Goal: Transaction & Acquisition: Purchase product/service

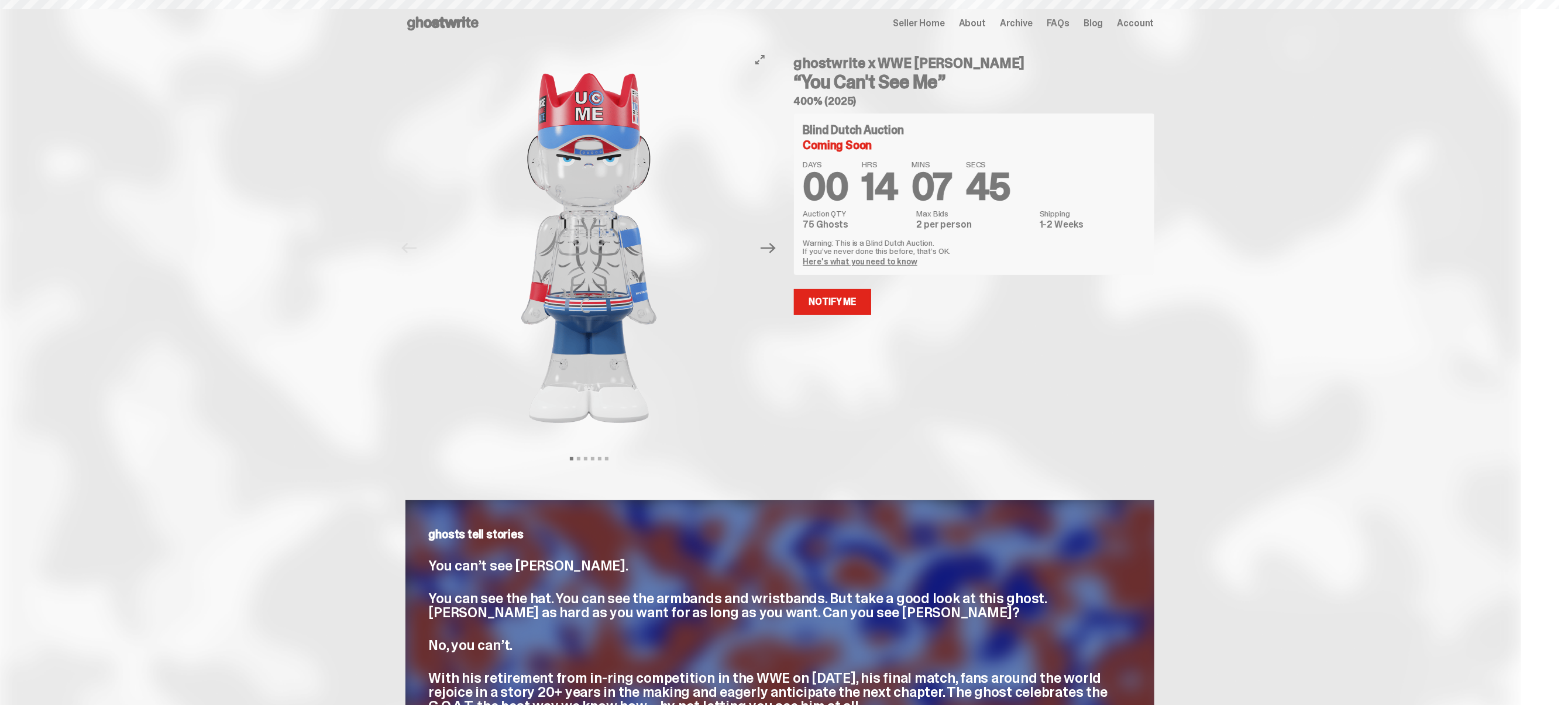
click at [781, 254] on button "Next" at bounding box center [768, 248] width 26 height 26
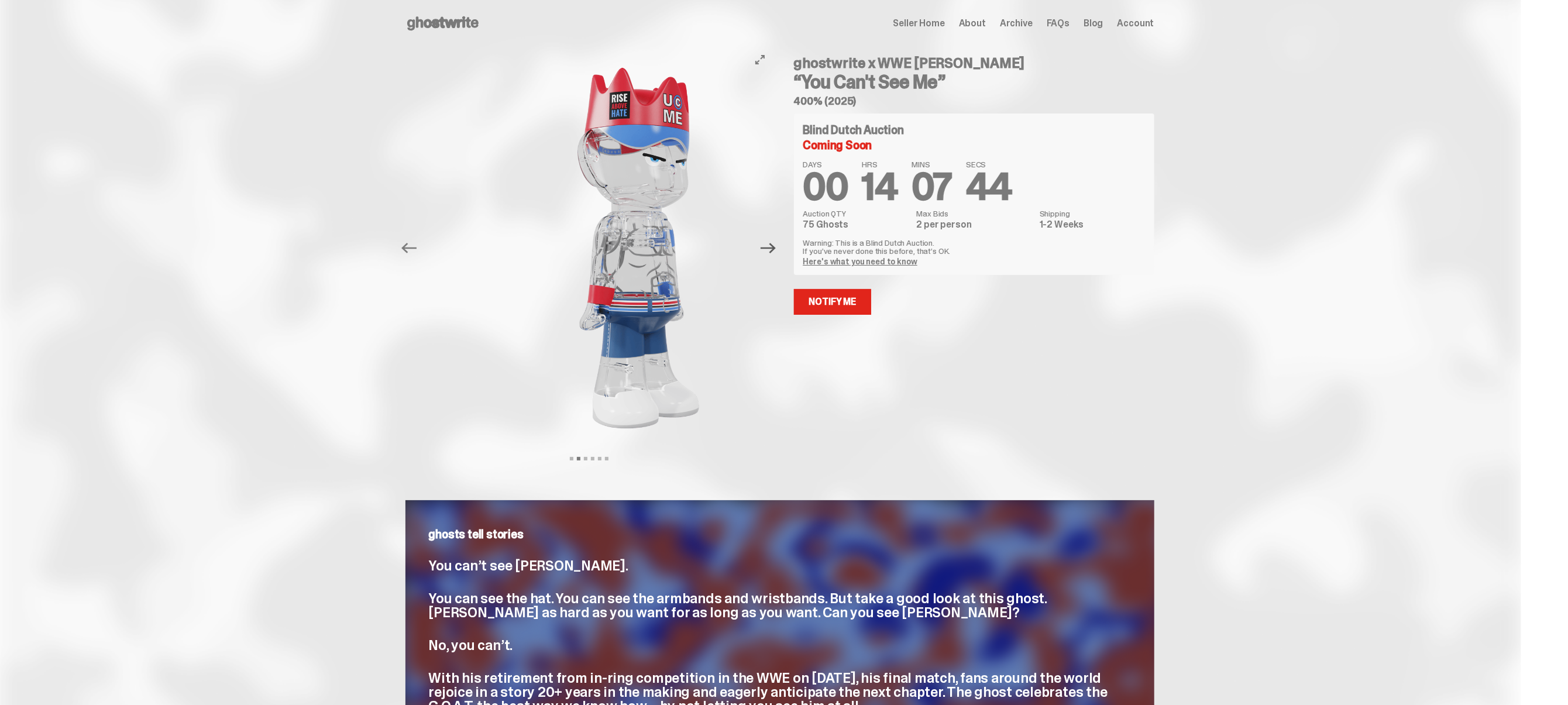
click at [775, 249] on icon "Next" at bounding box center [768, 248] width 15 height 15
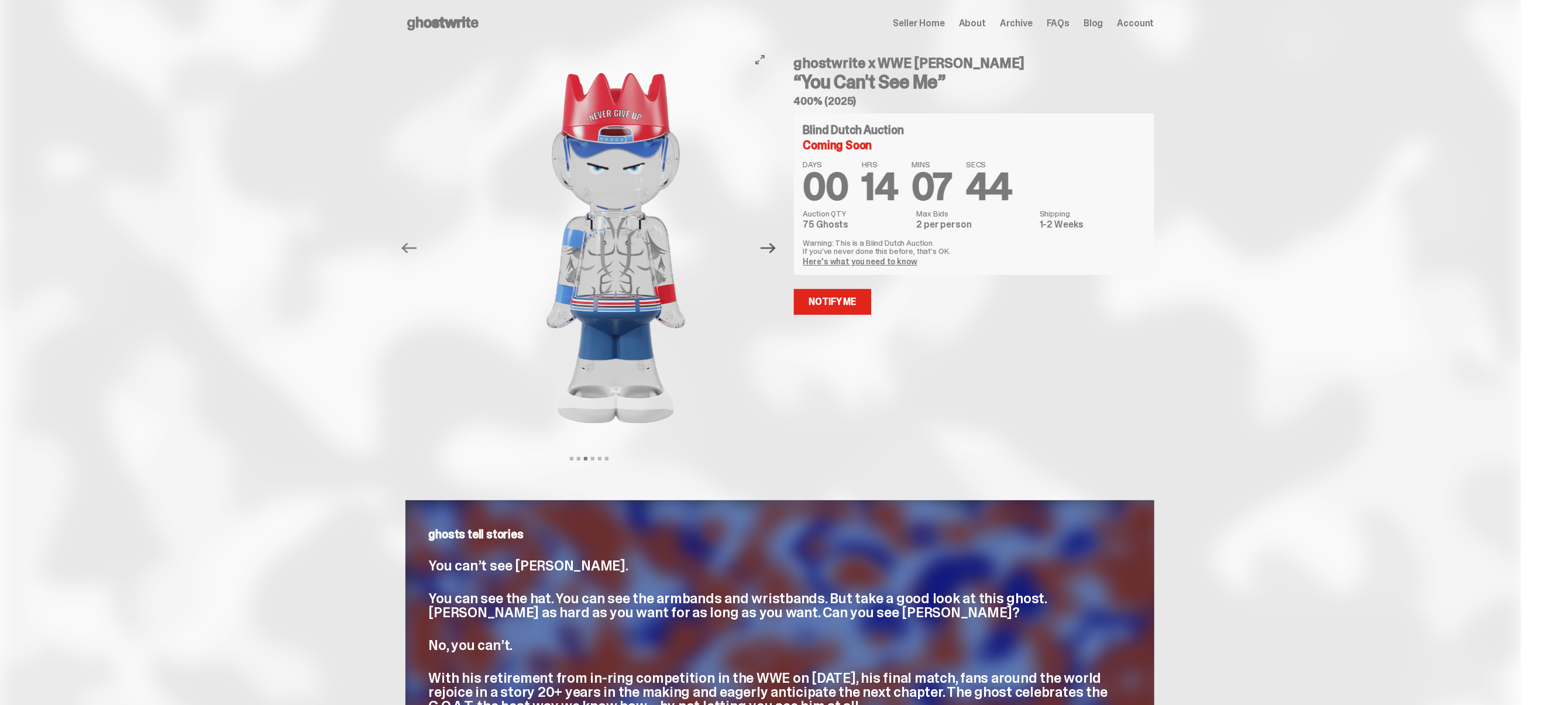
click at [775, 249] on icon "Next" at bounding box center [768, 248] width 15 height 15
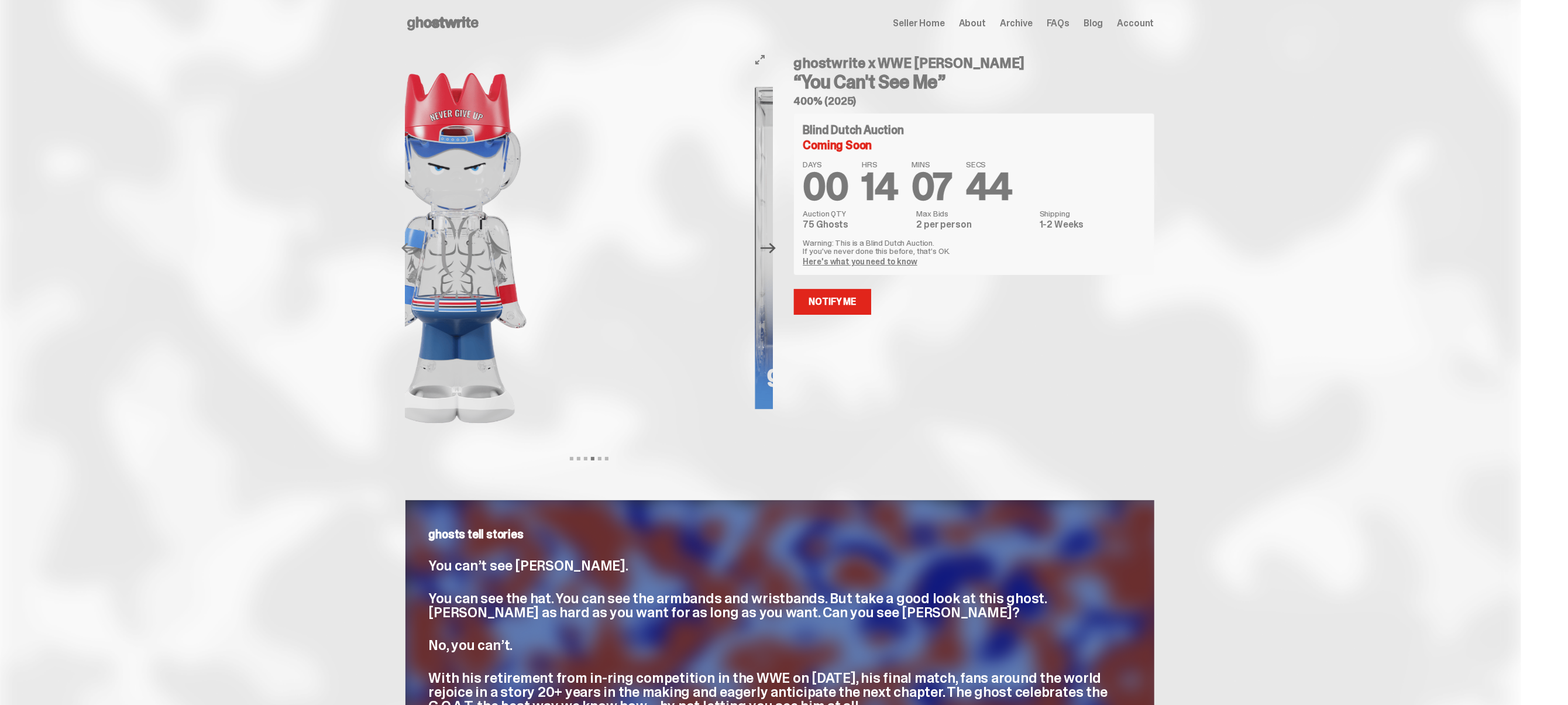
click at [775, 249] on icon "Next" at bounding box center [768, 248] width 15 height 15
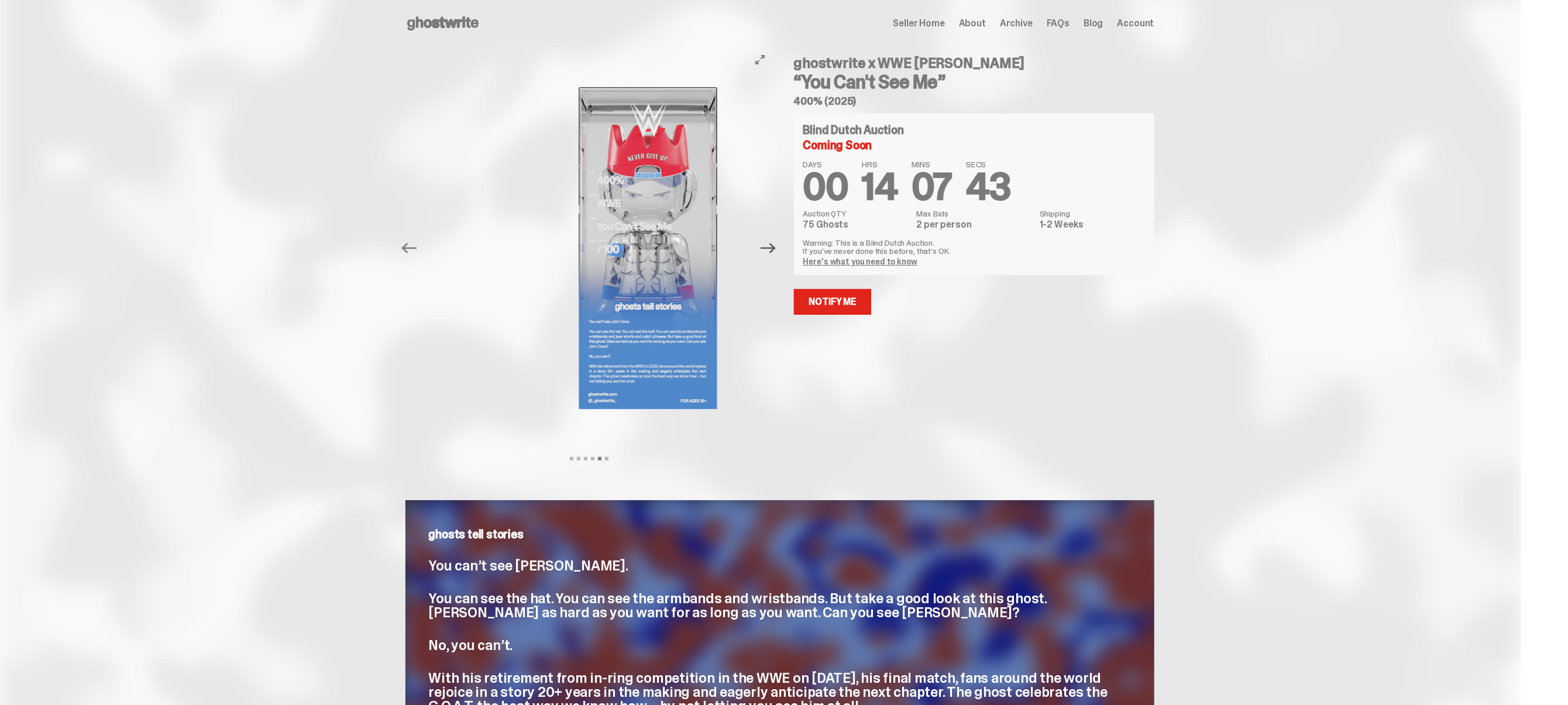
click at [775, 249] on icon "Next" at bounding box center [768, 248] width 15 height 15
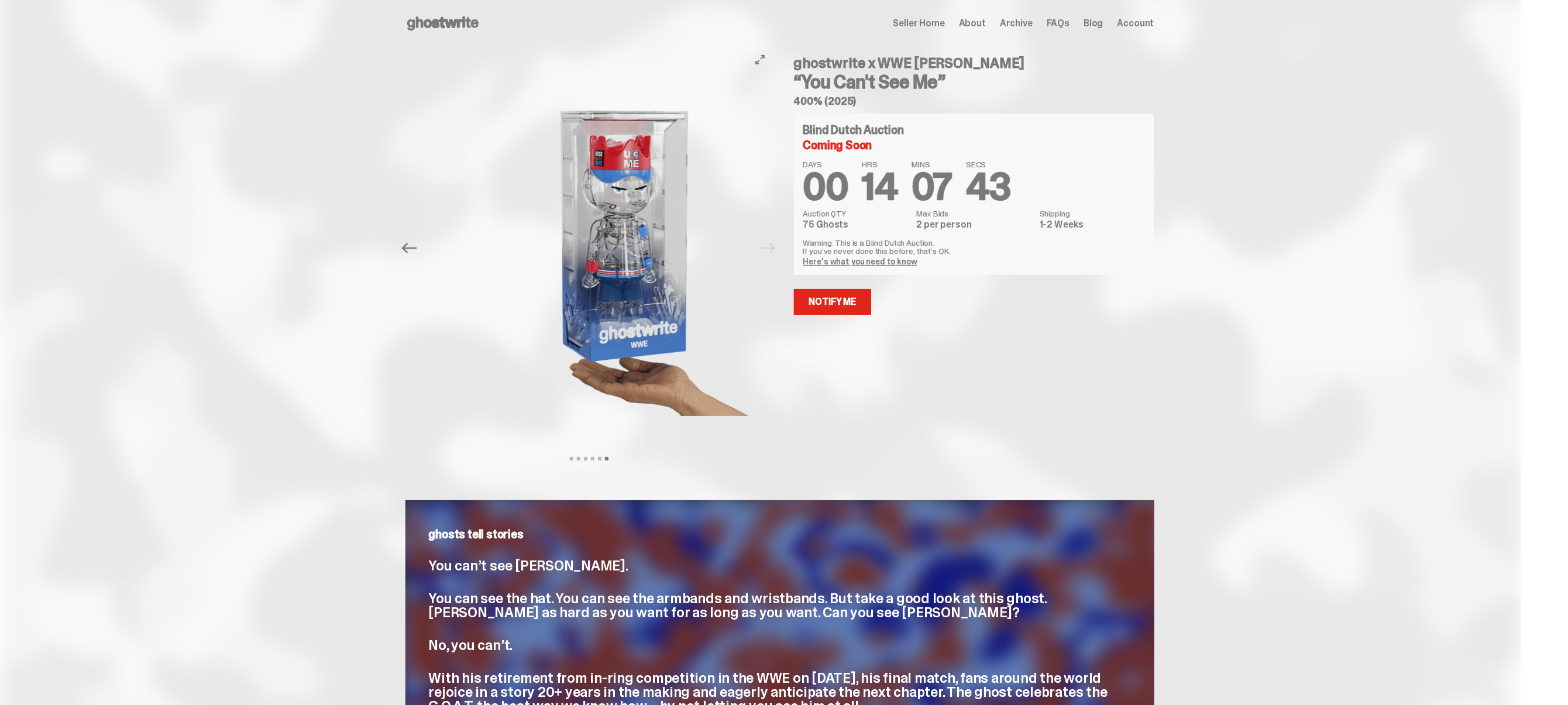
click at [775, 249] on img at bounding box center [625, 249] width 322 height 403
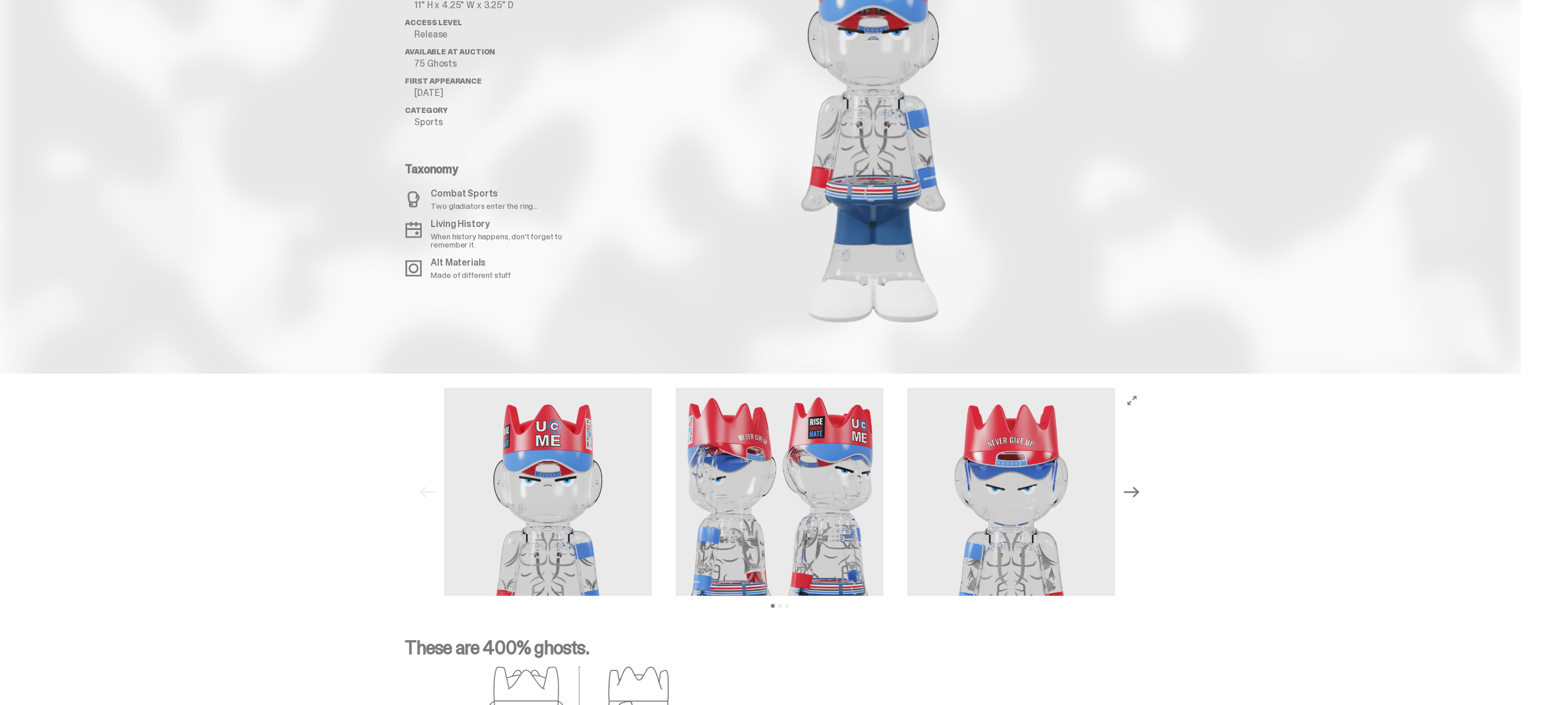
scroll to position [1316, 0]
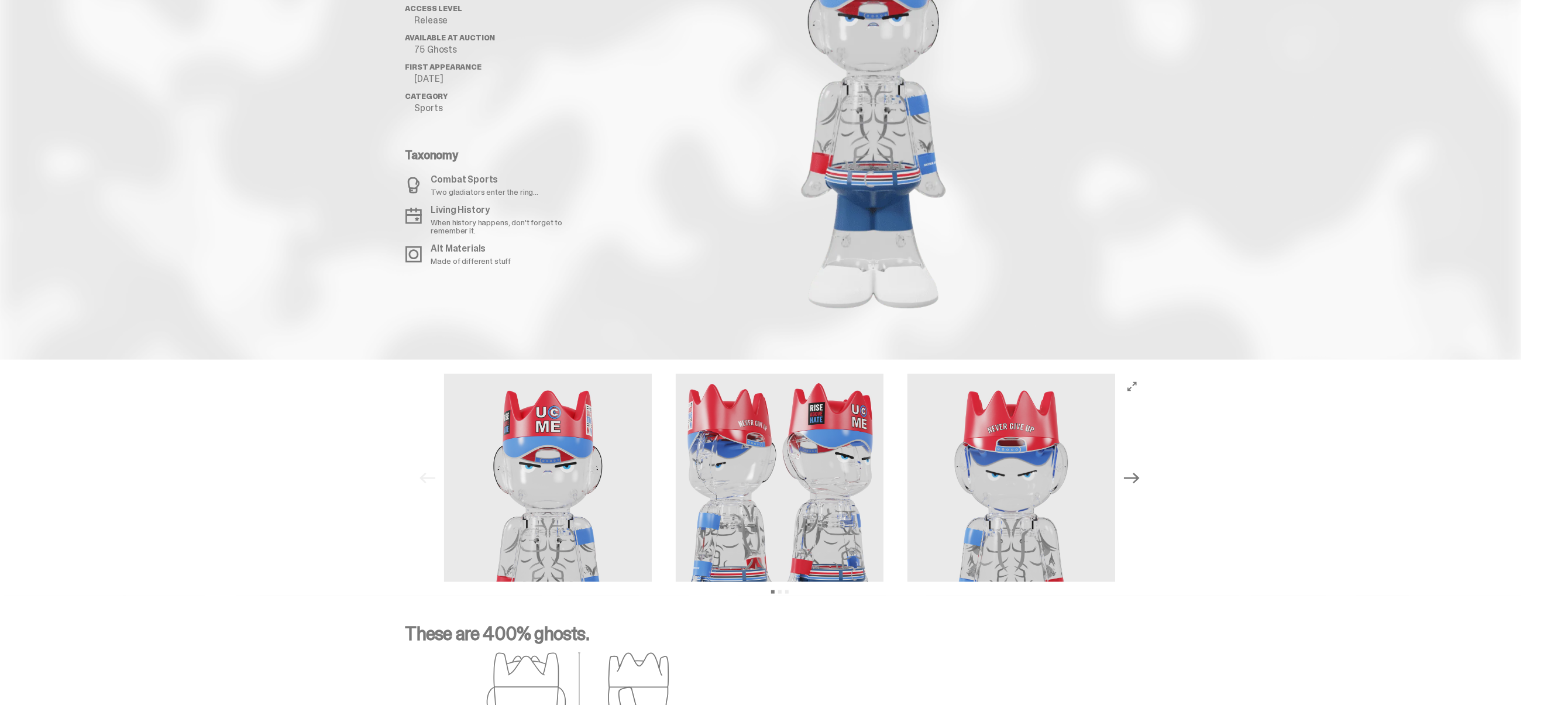
click at [1138, 470] on icon "Next" at bounding box center [1131, 477] width 15 height 15
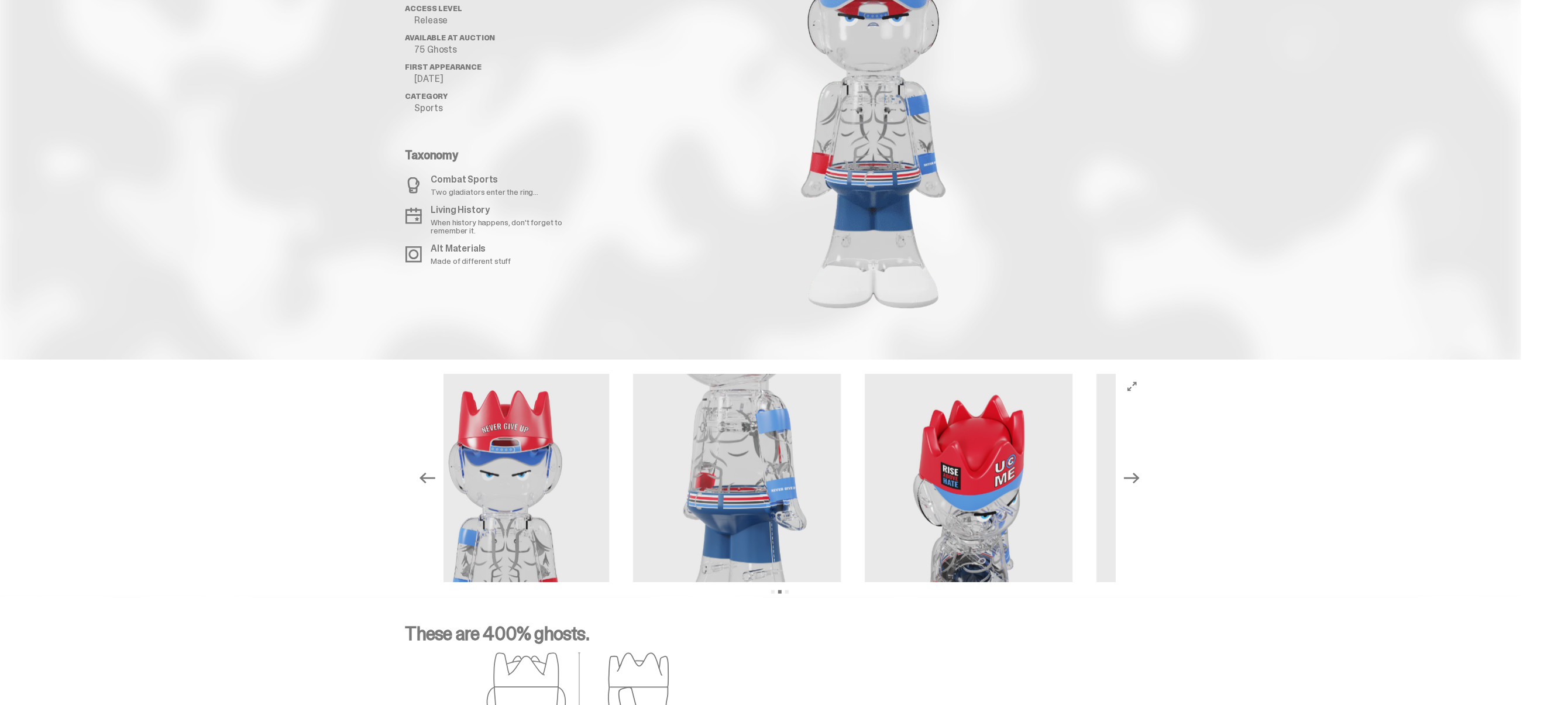
click at [1139, 475] on icon "Next" at bounding box center [1131, 478] width 15 height 10
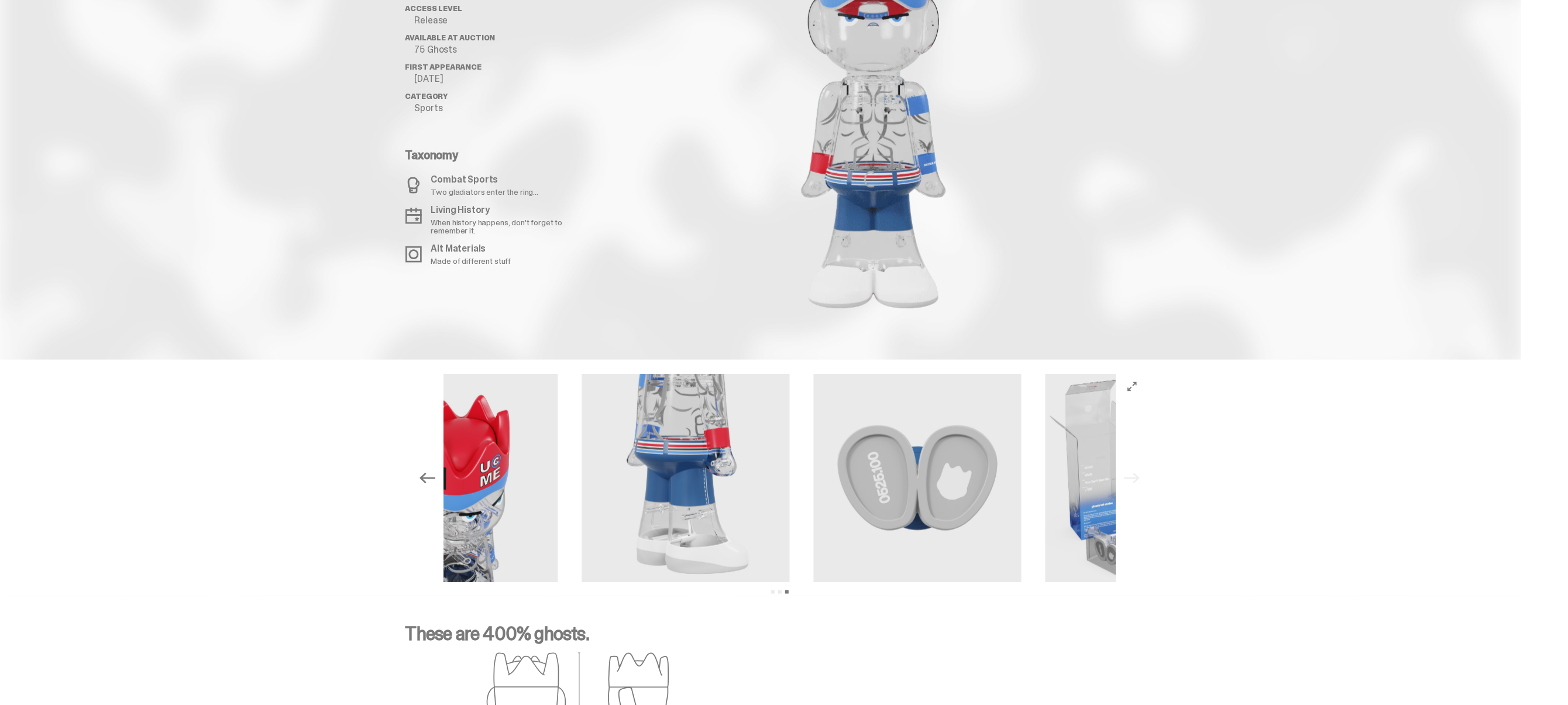
click at [1139, 475] on div "Previous Next View slide 1 View slide 2 View slide 3" at bounding box center [779, 478] width 730 height 209
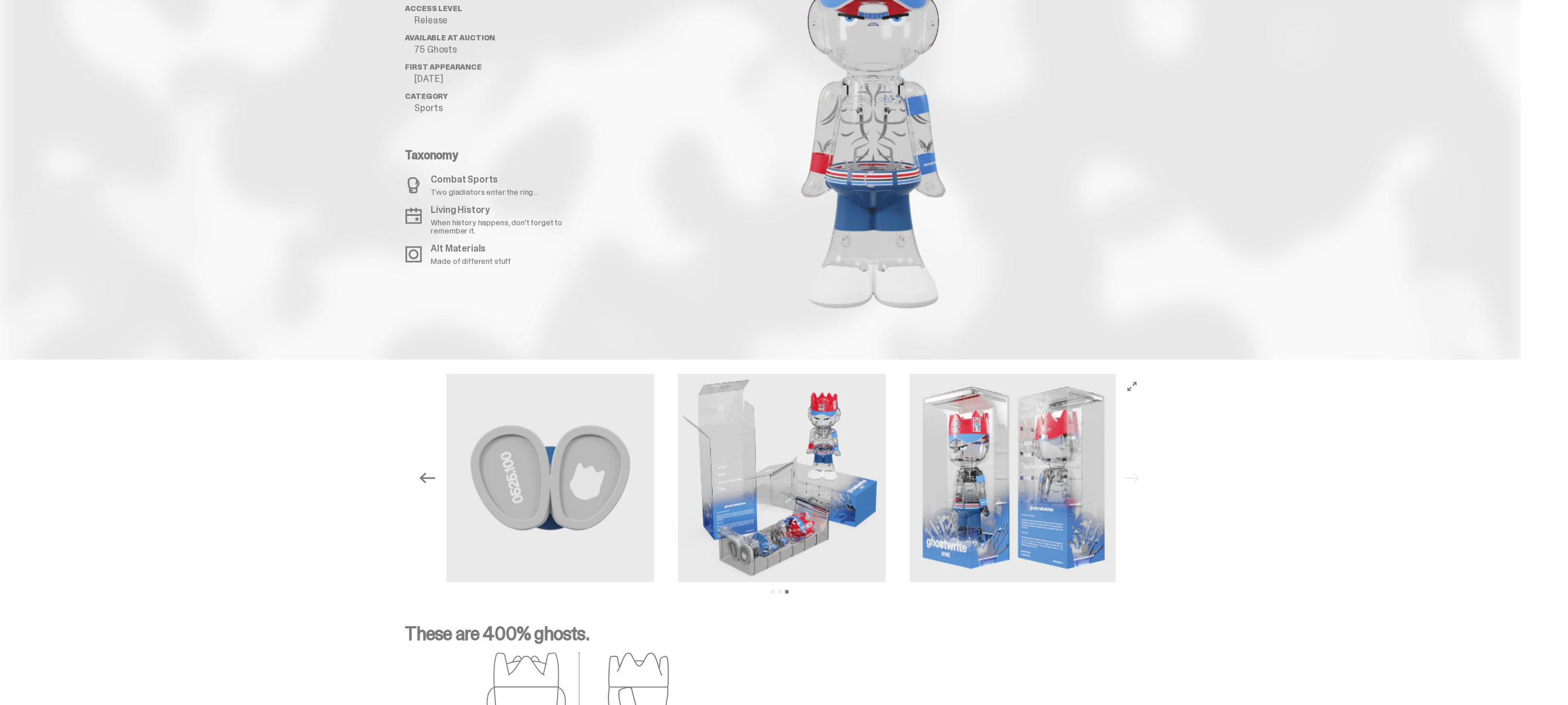
click at [1139, 475] on div "Previous Next View slide 1 View slide 2 View slide 3" at bounding box center [779, 478] width 730 height 209
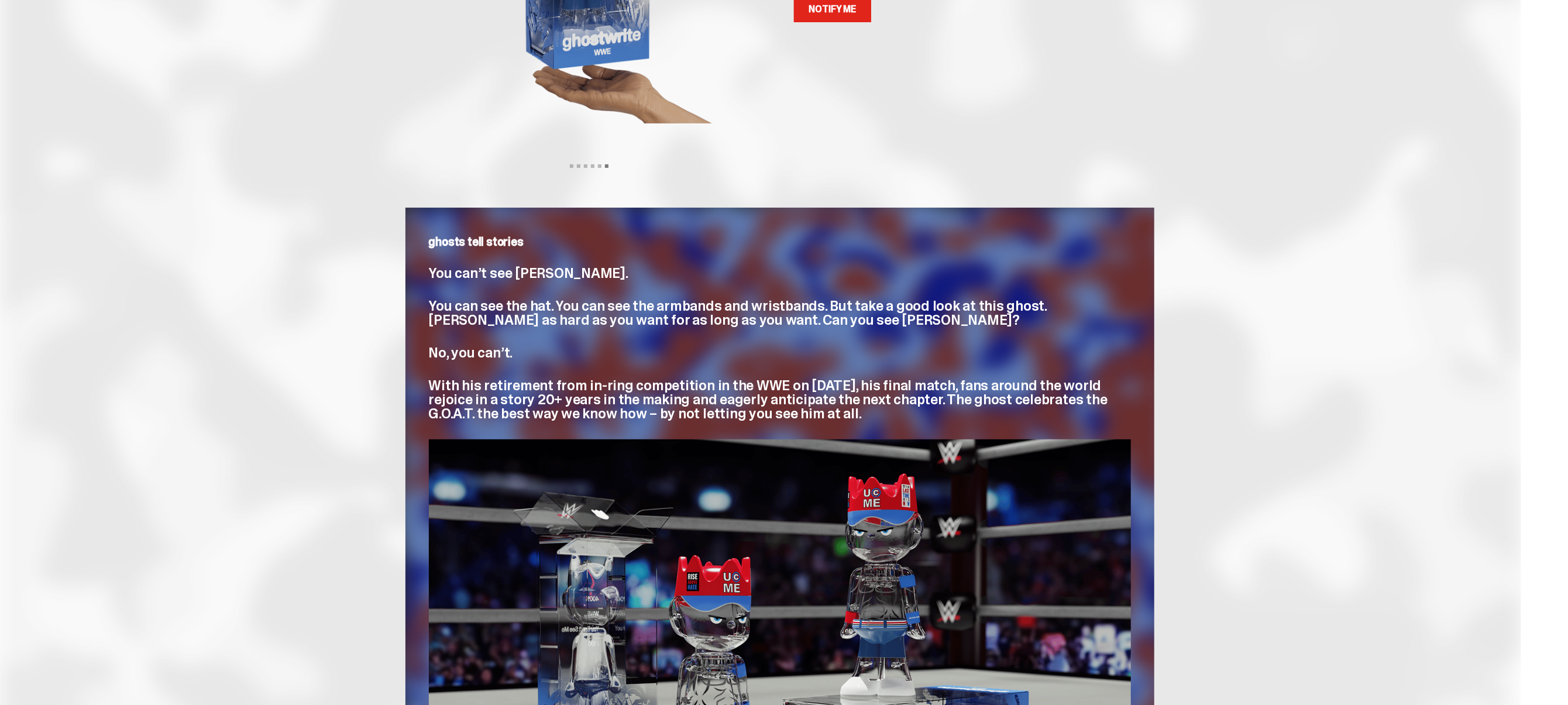
scroll to position [0, 0]
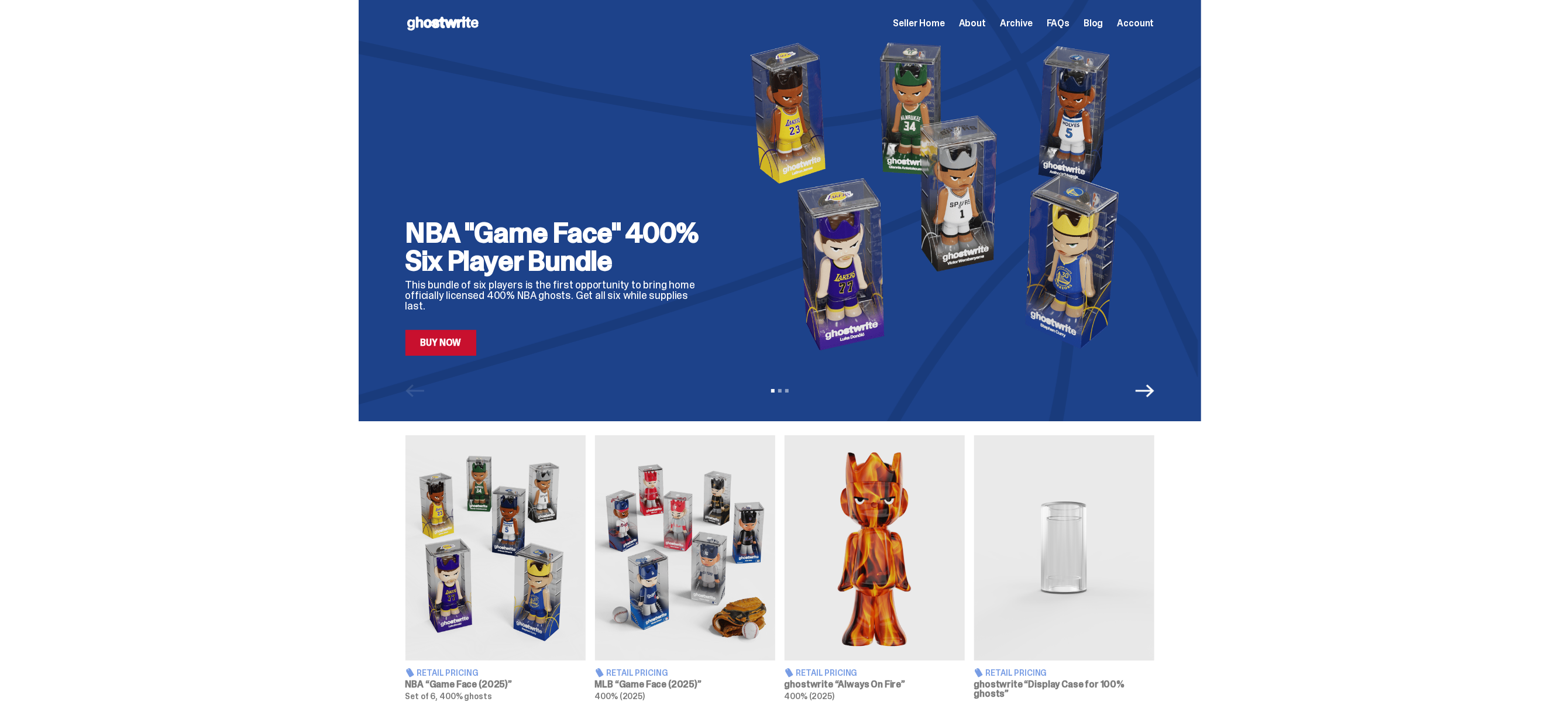
click at [1025, 26] on span "Archive" at bounding box center [1016, 24] width 33 height 9
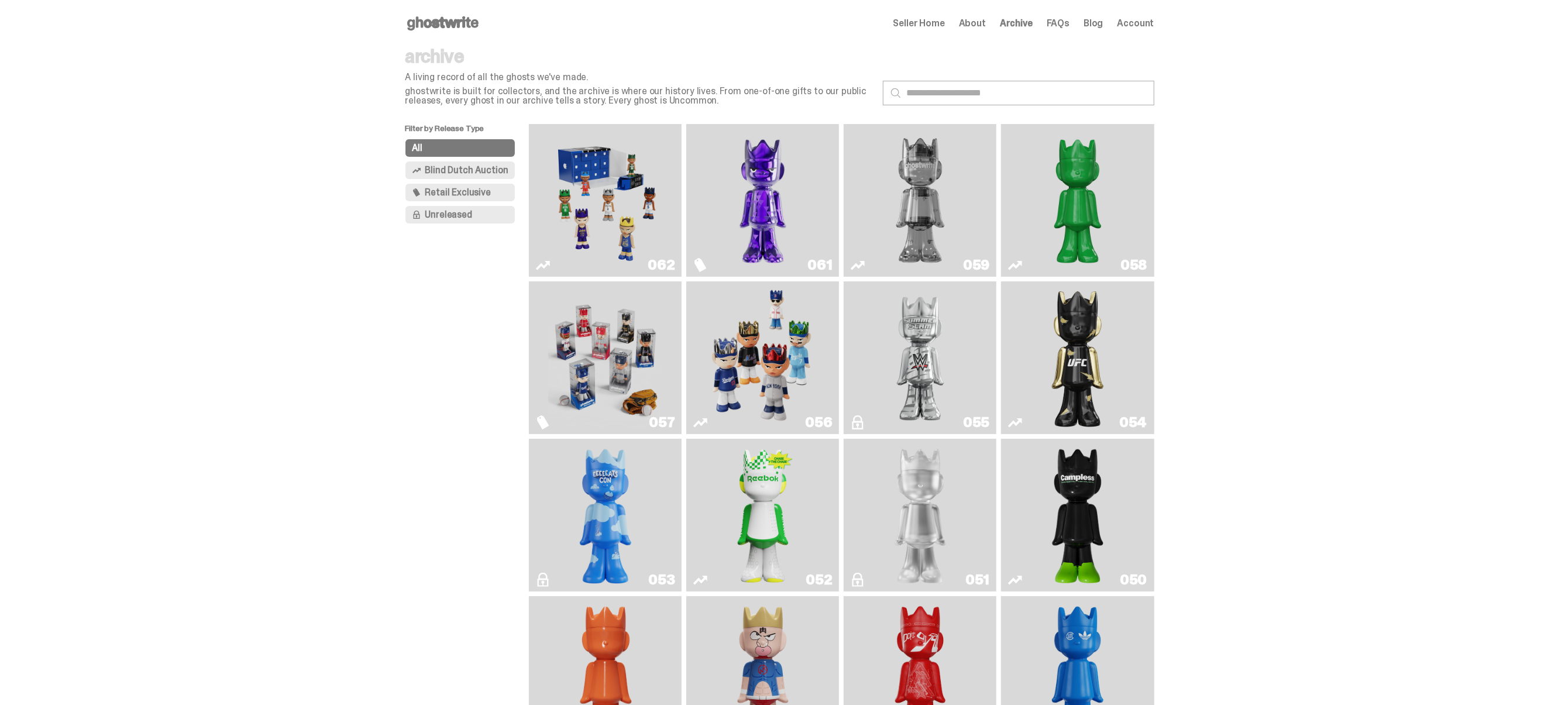
click at [961, 352] on img "I Was There SummerSlam" at bounding box center [920, 358] width 114 height 143
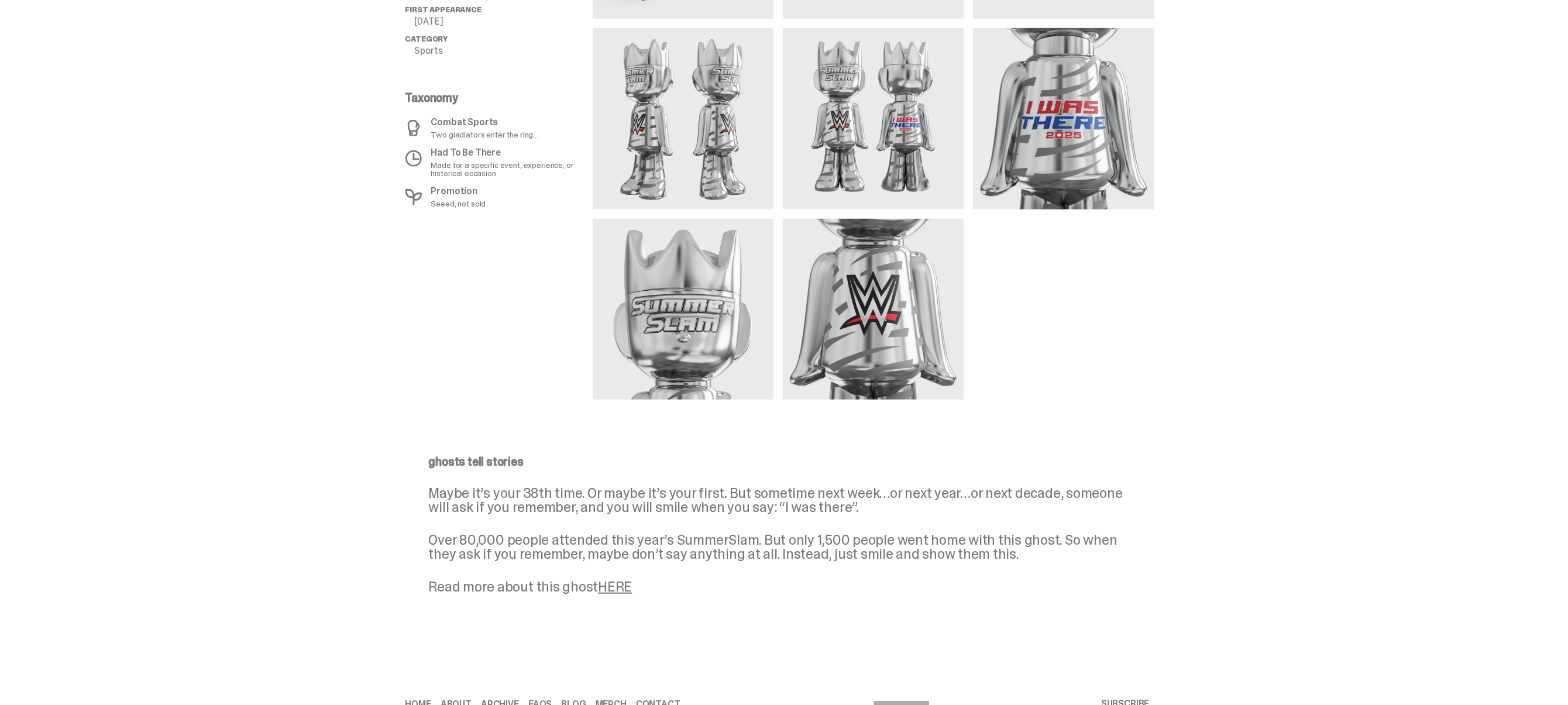
scroll to position [630, 0]
